Goal: Task Accomplishment & Management: Use online tool/utility

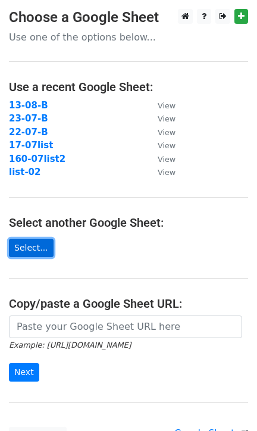
click at [37, 245] on link "Select..." at bounding box center [31, 248] width 45 height 18
click at [31, 243] on link "Select..." at bounding box center [31, 248] width 45 height 18
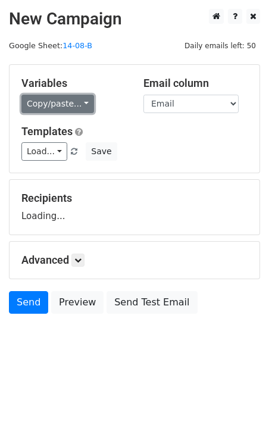
click at [66, 101] on link "Copy/paste..." at bounding box center [57, 104] width 73 height 18
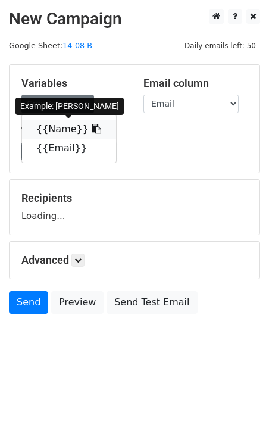
click at [60, 130] on link "{{Name}}" at bounding box center [69, 129] width 94 height 19
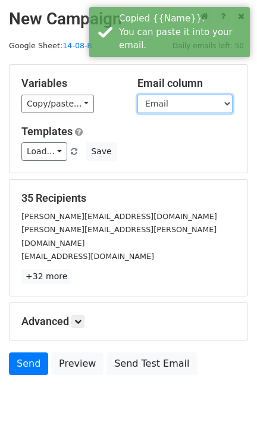
drag, startPoint x: 152, startPoint y: 104, endPoint x: 154, endPoint y: 111, distance: 6.8
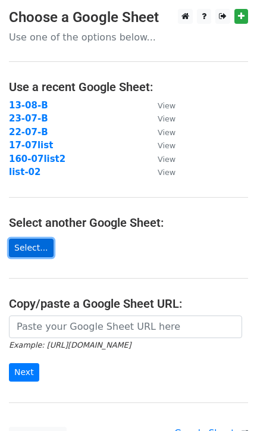
click at [31, 248] on link "Select..." at bounding box center [31, 248] width 45 height 18
click at [30, 243] on link "Select..." at bounding box center [31, 248] width 45 height 18
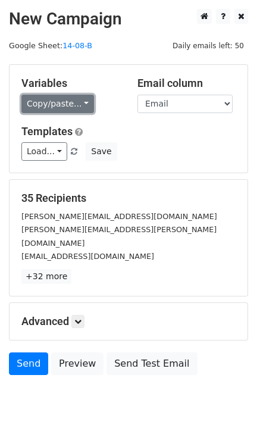
click at [65, 107] on link "Copy/paste..." at bounding box center [57, 104] width 73 height 18
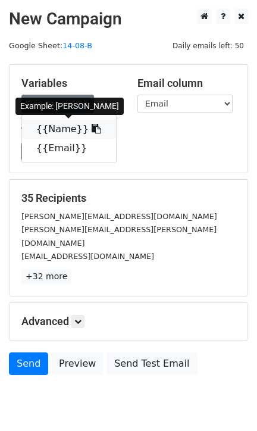
click at [52, 134] on link "{{Name}}" at bounding box center [69, 129] width 94 height 19
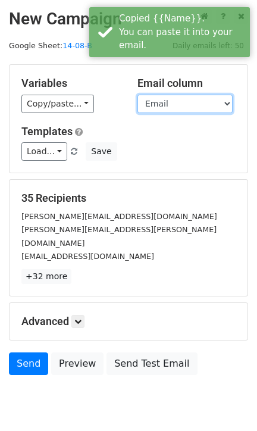
click at [152, 108] on select "Name Email" at bounding box center [184, 104] width 95 height 18
click at [137, 95] on select "Name Email" at bounding box center [184, 104] width 95 height 18
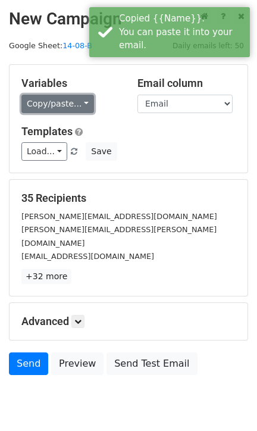
click at [59, 111] on link "Copy/paste..." at bounding box center [57, 104] width 73 height 18
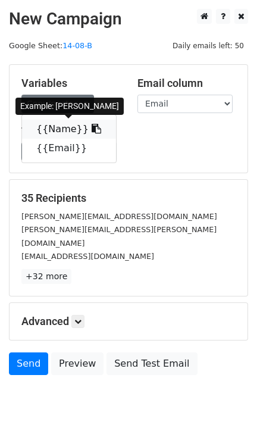
click at [48, 128] on link "{{Name}}" at bounding box center [69, 129] width 94 height 19
